Goal: Information Seeking & Learning: Find specific page/section

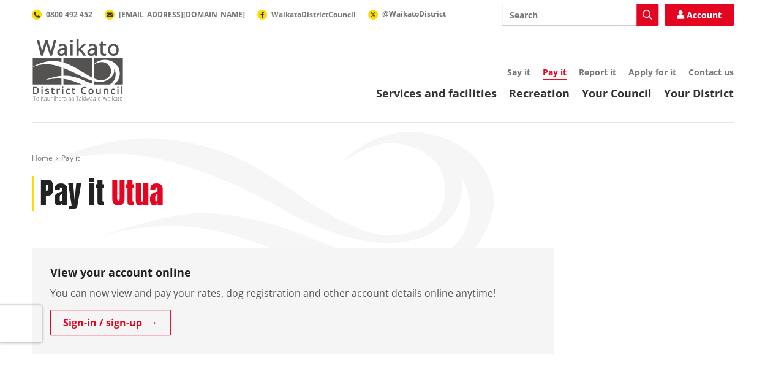
click at [99, 65] on img at bounding box center [78, 69] width 92 height 61
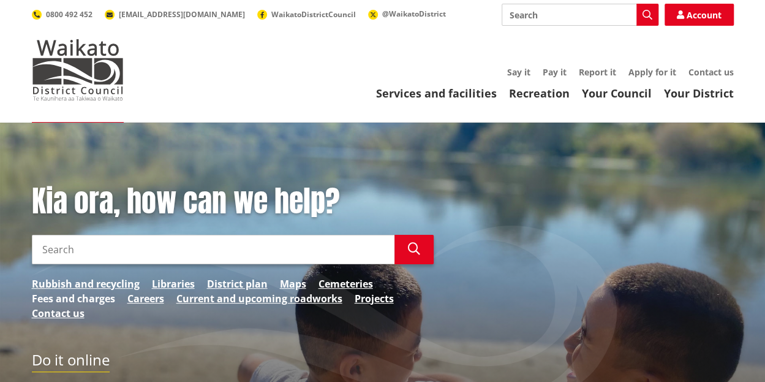
click at [69, 297] on link "Fees and charges" at bounding box center [73, 298] width 83 height 15
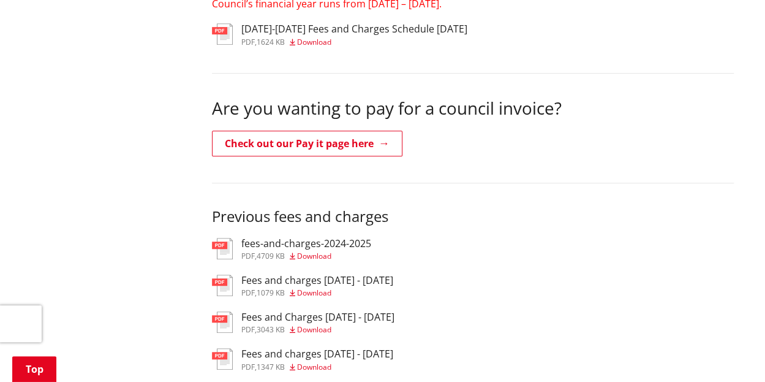
scroll to position [368, 0]
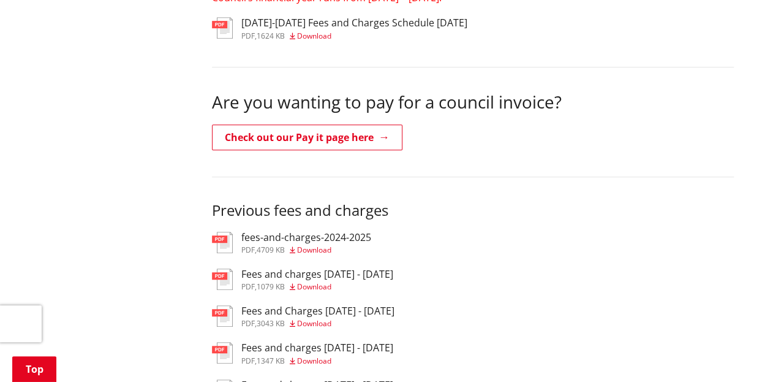
click at [359, 241] on h3 "fees-and-charges-2024-2025" at bounding box center [306, 238] width 130 height 12
